Goal: Information Seeking & Learning: Learn about a topic

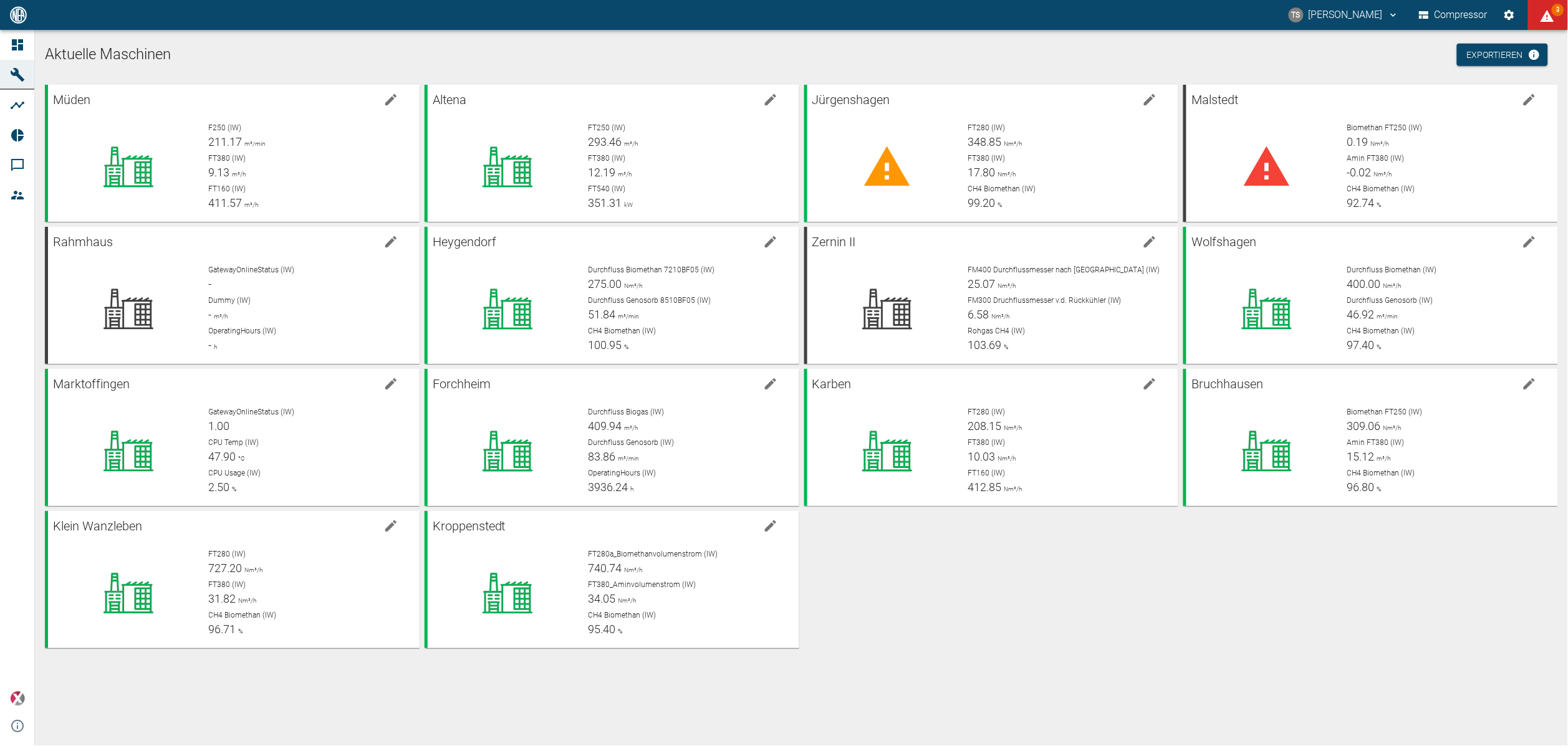
click at [761, 41] on ul "Aktuelle Maschinen Exportieren" at bounding box center [801, 62] width 1513 height 45
click at [226, 148] on div "F250 (IW) 211.17 m³/min" at bounding box center [309, 136] width 201 height 28
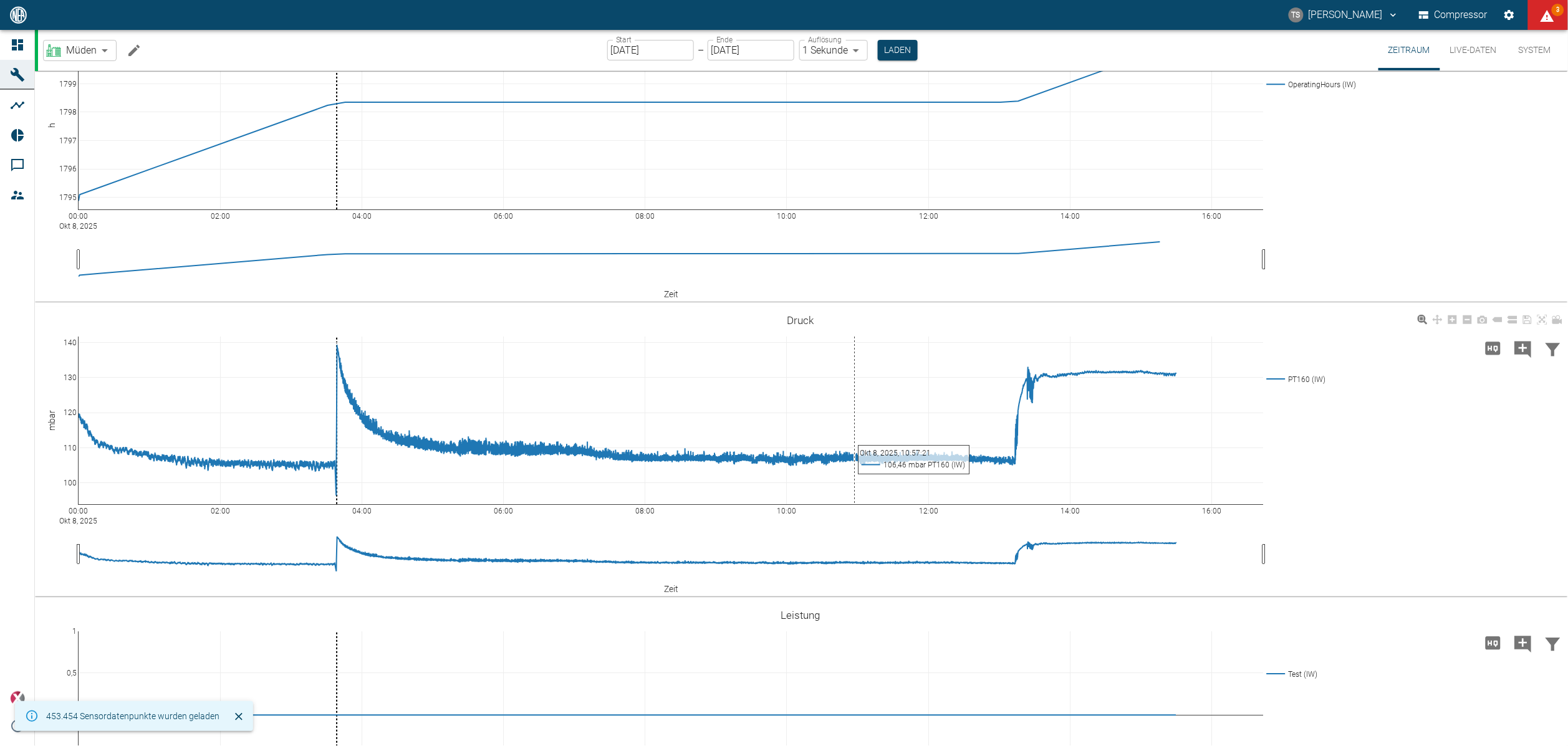
scroll to position [94, 0]
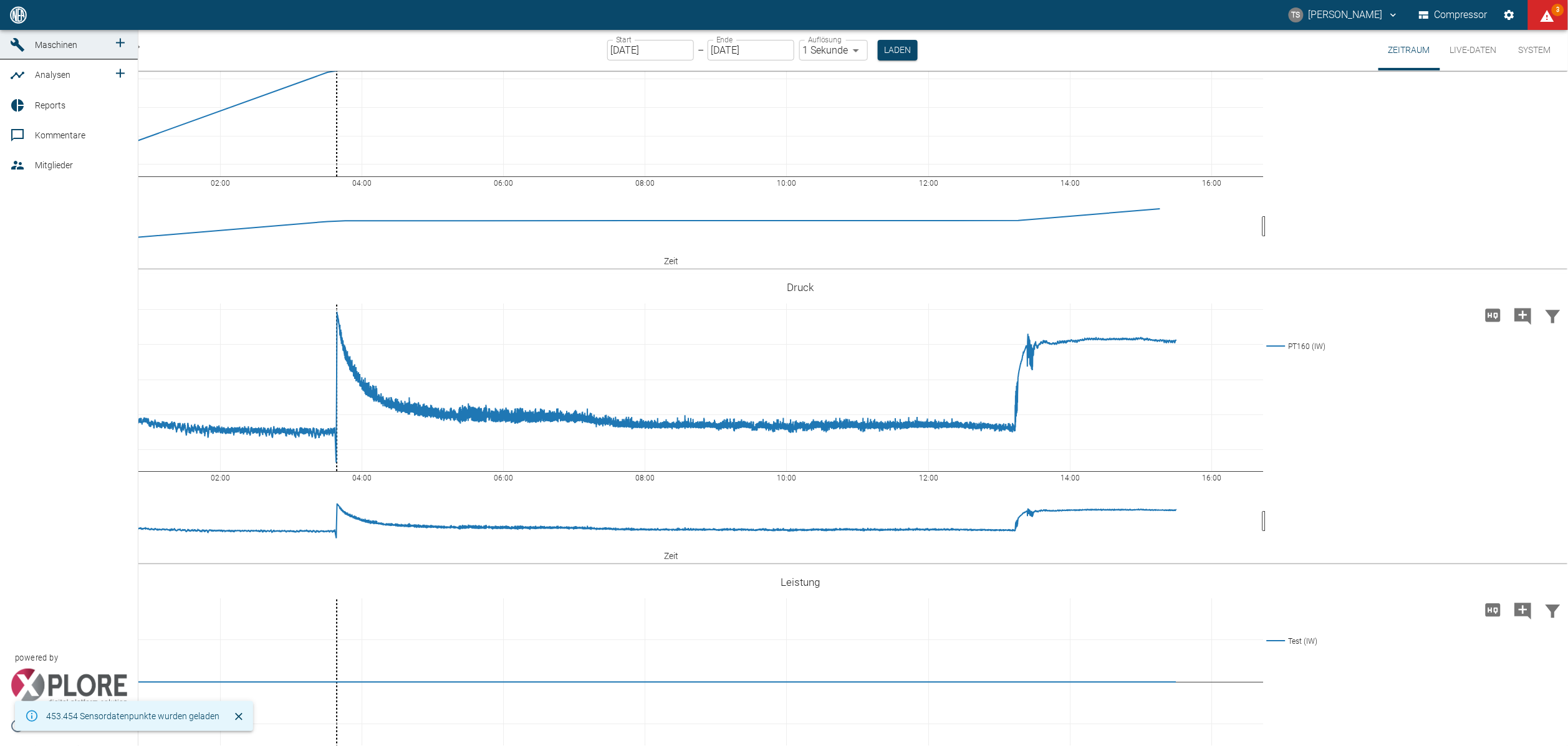
click at [39, 50] on span "Maschinen" at bounding box center [56, 45] width 42 height 10
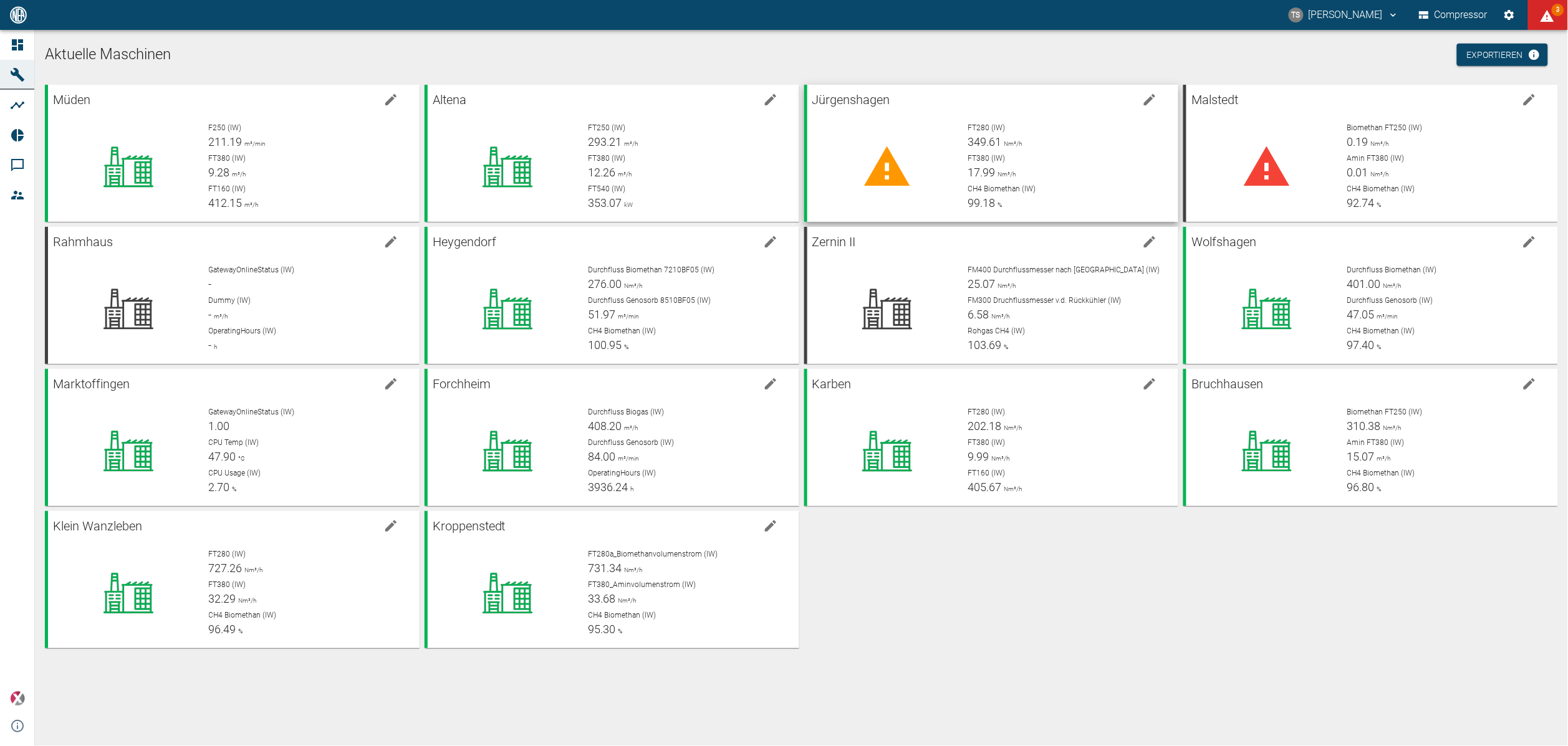
click at [1097, 158] on p "FT380 (IW)" at bounding box center [1068, 158] width 201 height 11
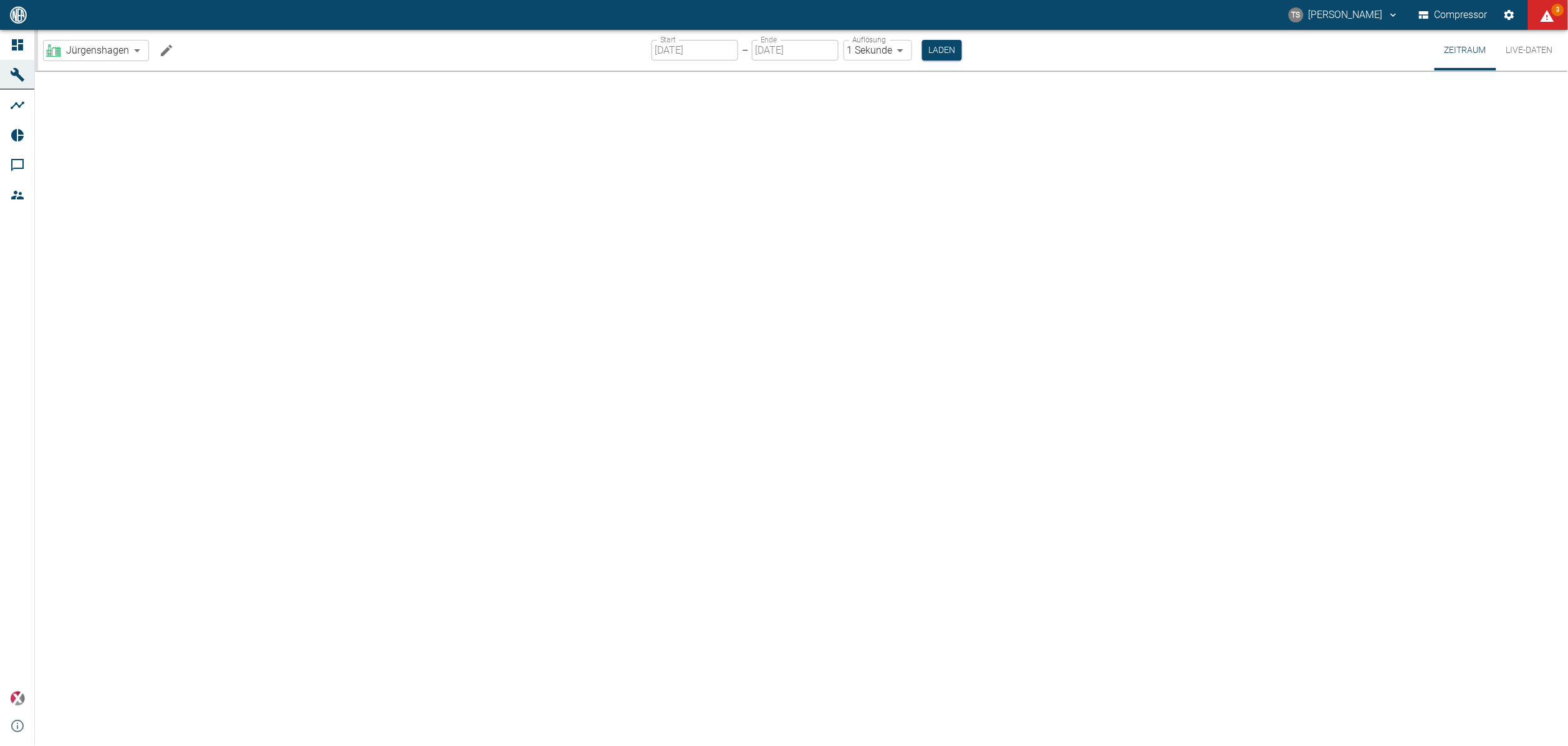
type input "2min"
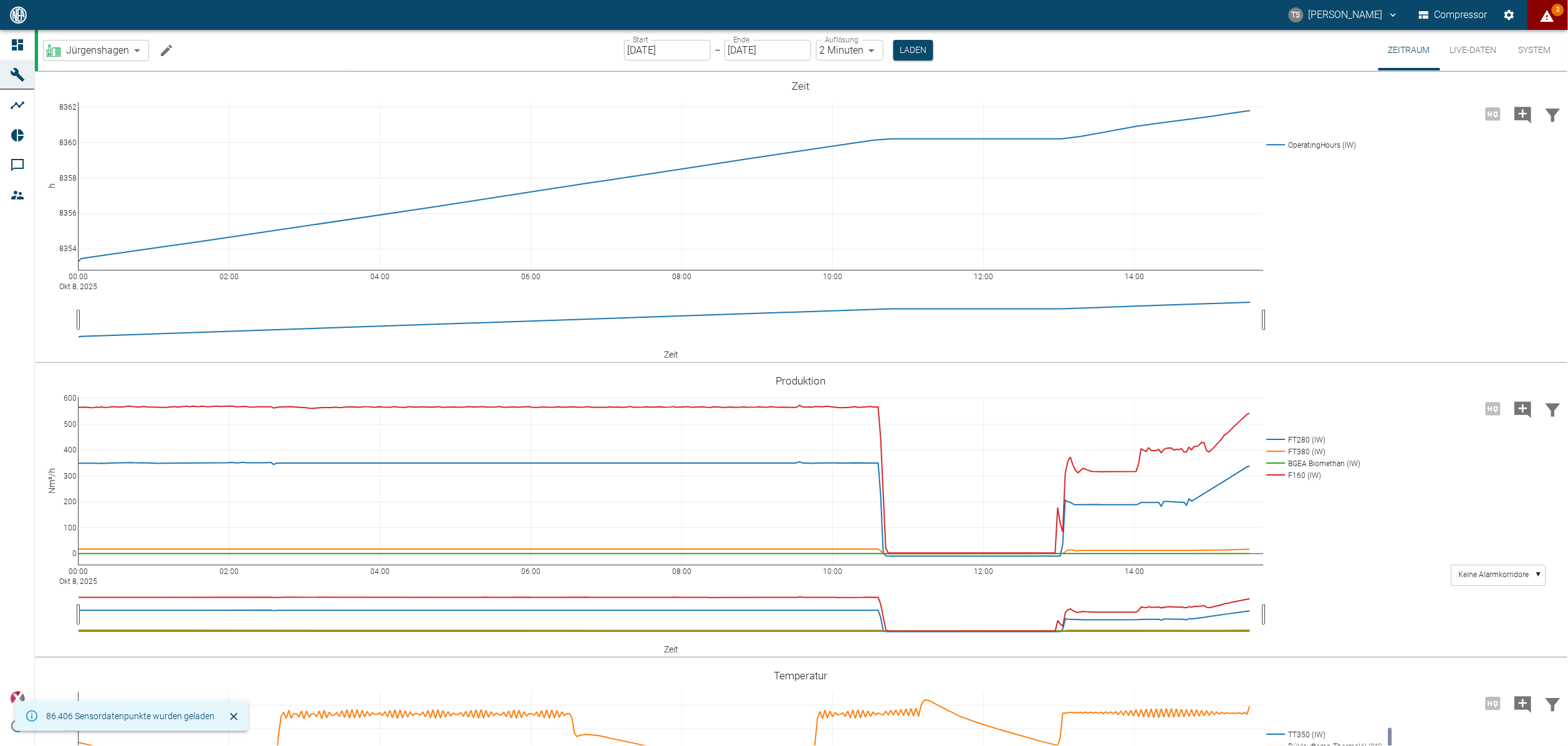
click at [1539, 20] on button "3" at bounding box center [1548, 15] width 40 height 30
click at [1539, 745] on div at bounding box center [784, 756] width 1568 height 0
click at [1057, 745] on div at bounding box center [784, 756] width 1568 height 0
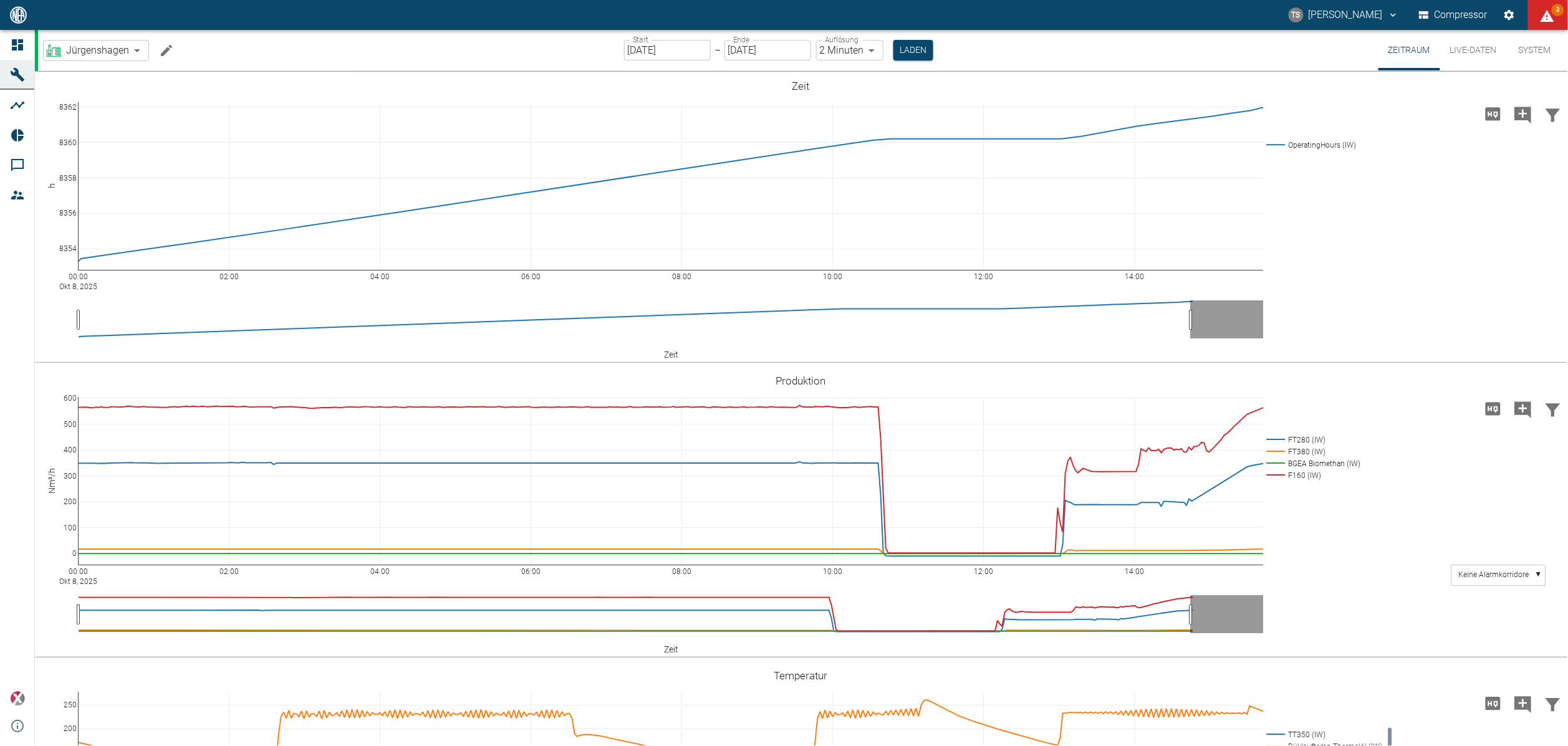
click at [1447, 53] on button "Live-Daten" at bounding box center [1473, 50] width 67 height 41
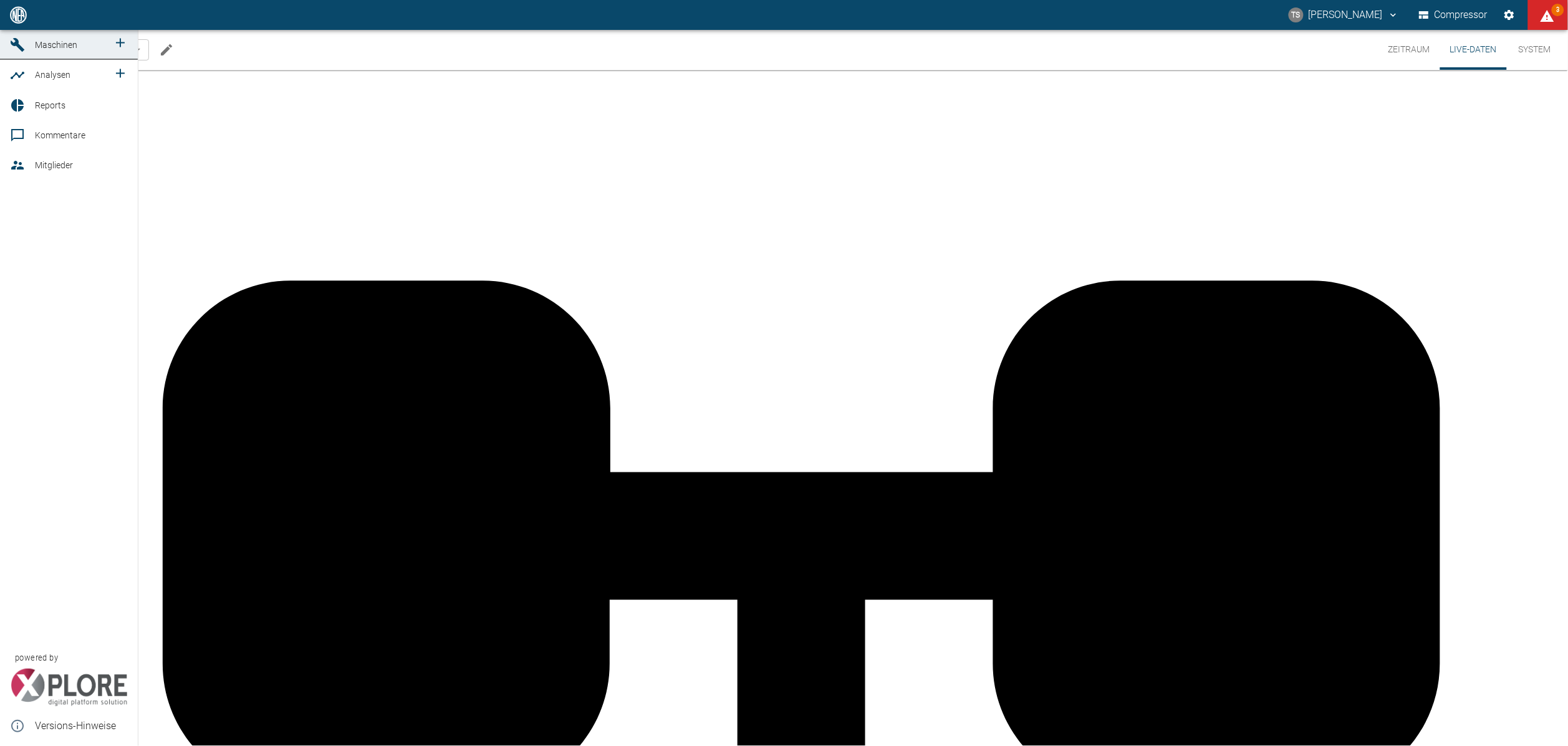
click at [37, 50] on span "Maschinen" at bounding box center [56, 45] width 42 height 10
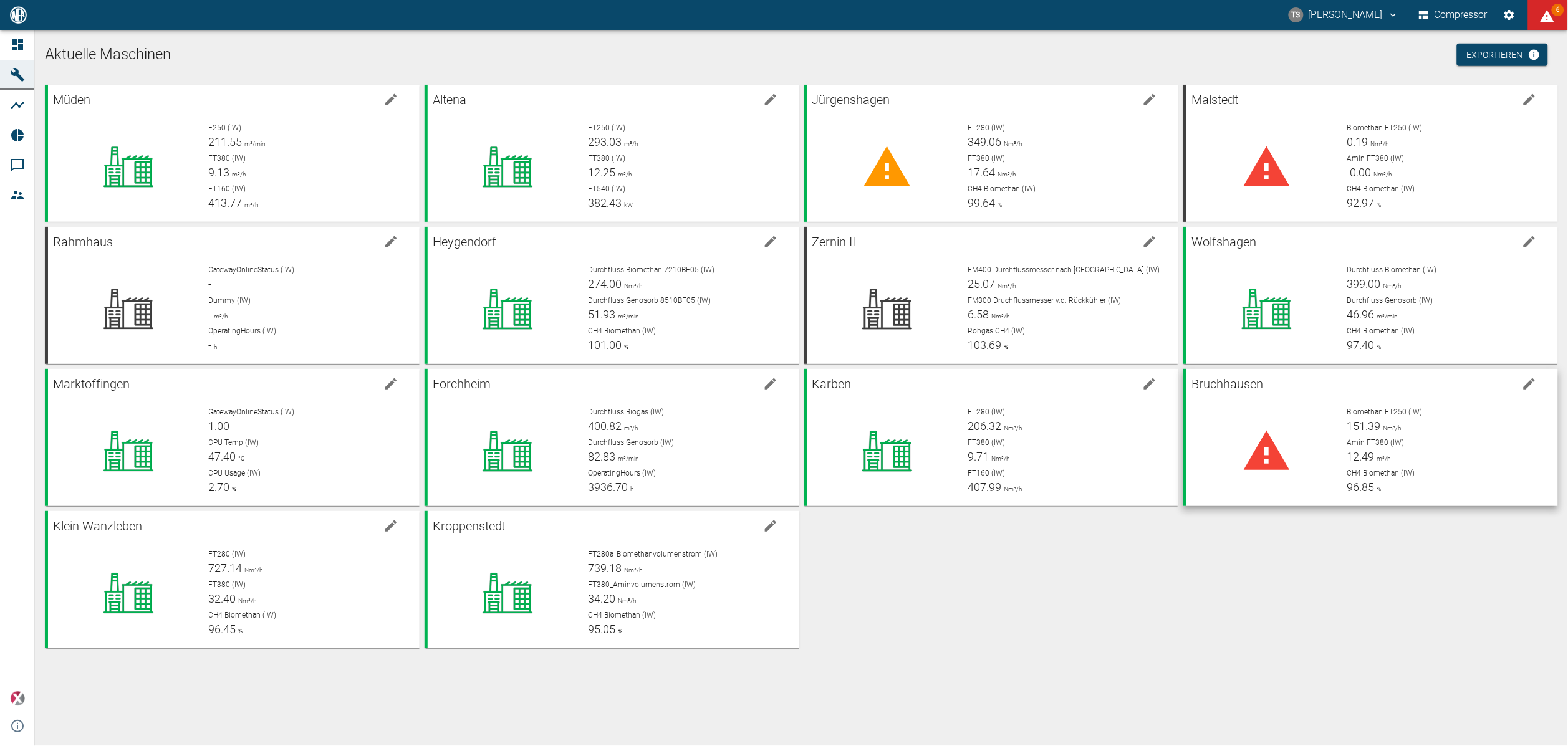
click at [1433, 442] on p "Amin FT380 (IW)" at bounding box center [1447, 443] width 201 height 11
